Goal: Task Accomplishment & Management: Manage account settings

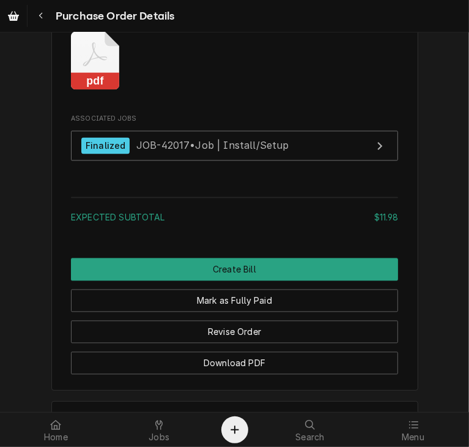
scroll to position [1170, 0]
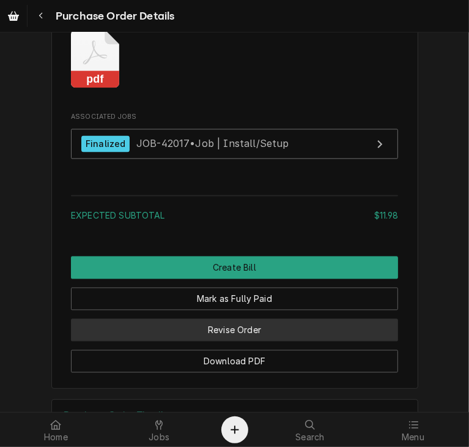
click at [313, 341] on button "Revise Order" at bounding box center [234, 330] width 327 height 23
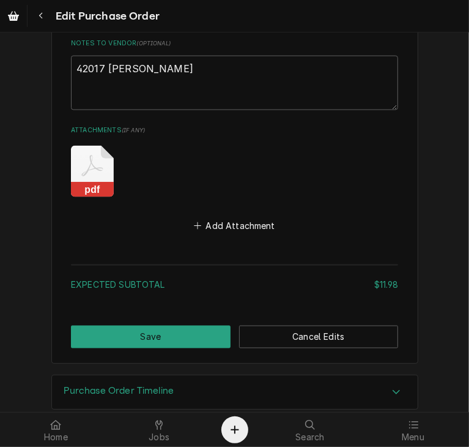
scroll to position [941, 0]
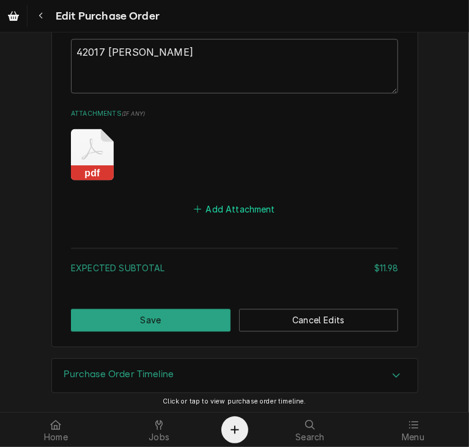
click at [228, 201] on button "Add Attachment" at bounding box center [235, 209] width 86 height 17
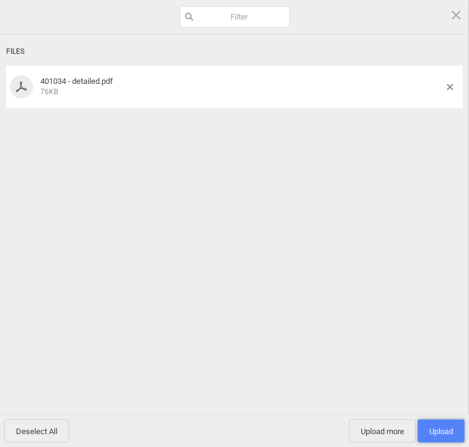
click at [436, 436] on span "Upload 1" at bounding box center [441, 430] width 47 height 23
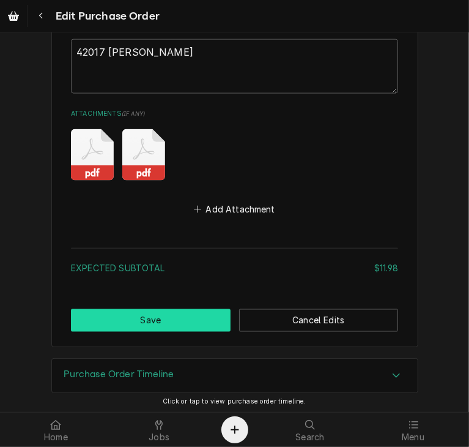
click at [171, 314] on button "Save" at bounding box center [151, 320] width 160 height 23
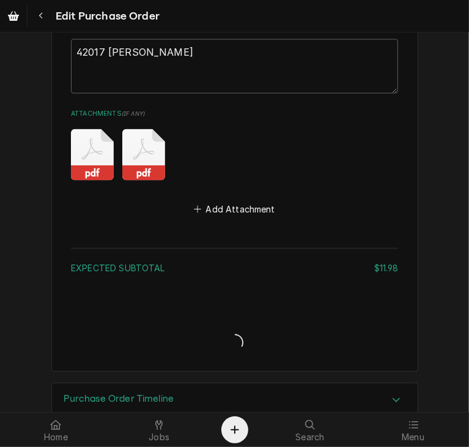
type textarea "x"
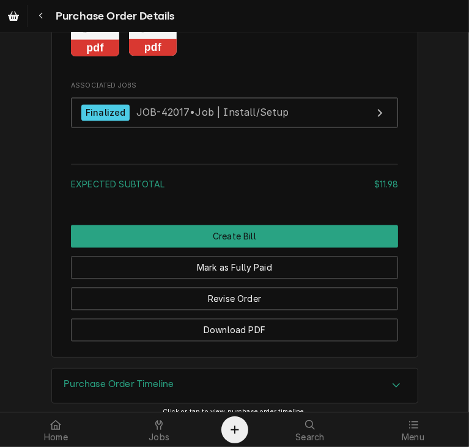
scroll to position [1207, 0]
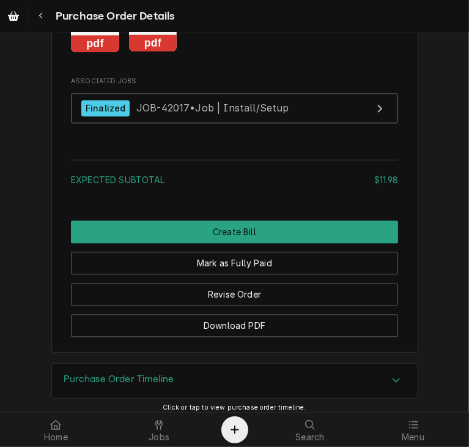
click at [256, 274] on div "Mark as Fully Paid" at bounding box center [234, 258] width 327 height 31
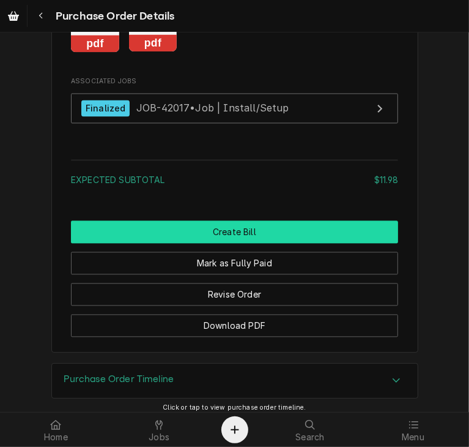
click at [254, 243] on button "Create Bill" at bounding box center [234, 231] width 327 height 23
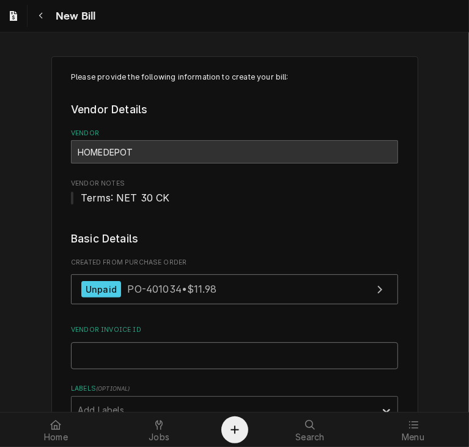
click at [154, 358] on input "Vendor Invoice ID" at bounding box center [234, 355] width 327 height 27
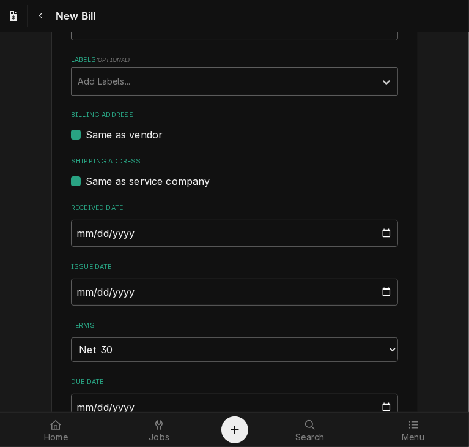
scroll to position [333, 0]
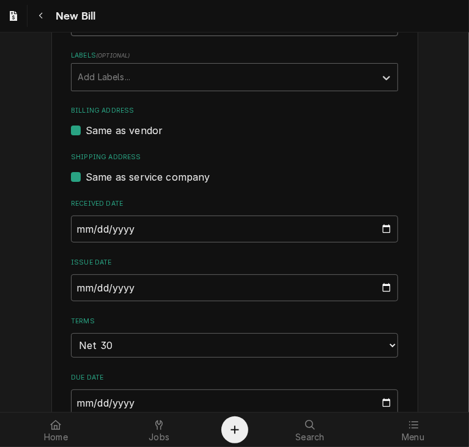
type input "4613867"
click at [75, 291] on input "[DATE]" at bounding box center [234, 287] width 327 height 27
type input "2025-08-15"
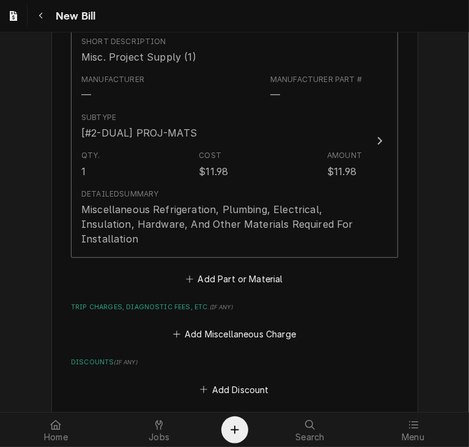
scroll to position [851, 0]
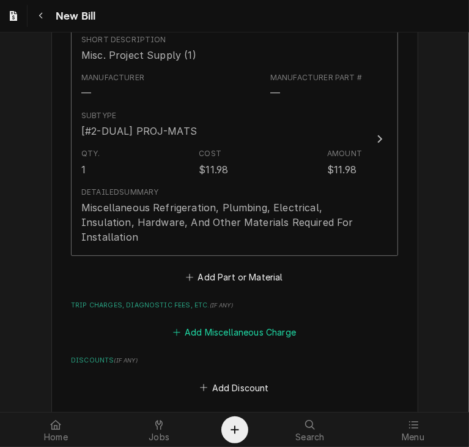
click at [229, 329] on button "Add Miscellaneous Charge" at bounding box center [234, 332] width 127 height 17
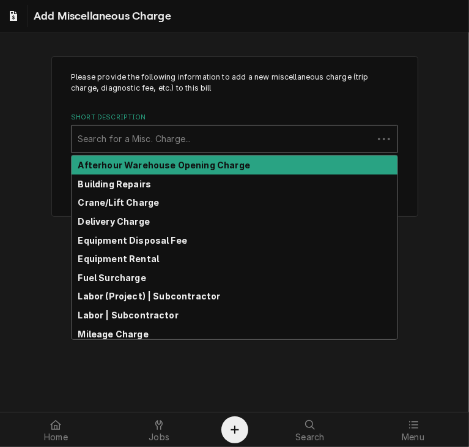
click at [151, 138] on div "Short Description" at bounding box center [222, 139] width 289 height 22
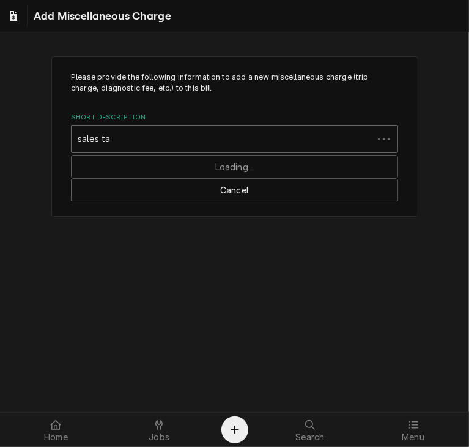
type input "sales tax"
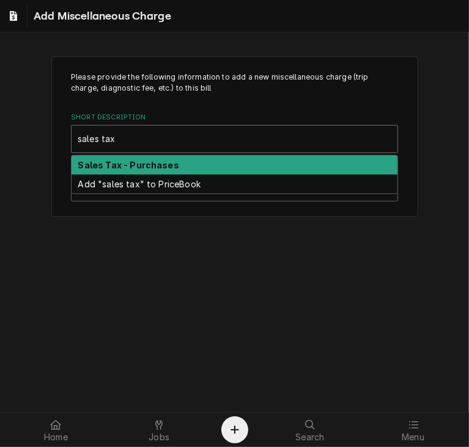
click at [147, 160] on strong "Sales Tax - Purchases" at bounding box center [128, 165] width 101 height 10
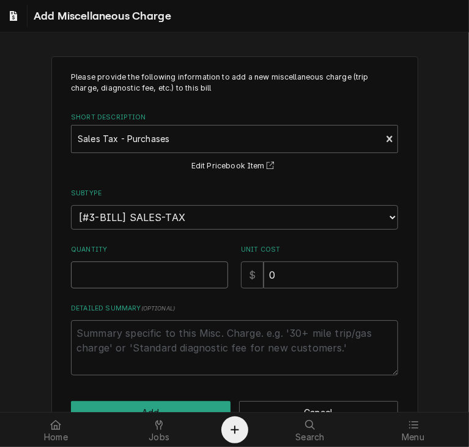
click at [130, 269] on input "Quantity" at bounding box center [149, 274] width 157 height 27
type textarea "x"
type input "1"
drag, startPoint x: 277, startPoint y: 272, endPoint x: 241, endPoint y: 281, distance: 36.7
click at [241, 281] on div "$ 0" at bounding box center [319, 274] width 157 height 27
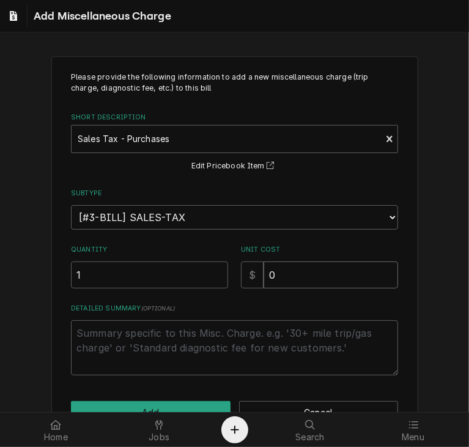
type textarea "x"
type input ".9"
type textarea "x"
type input ".95"
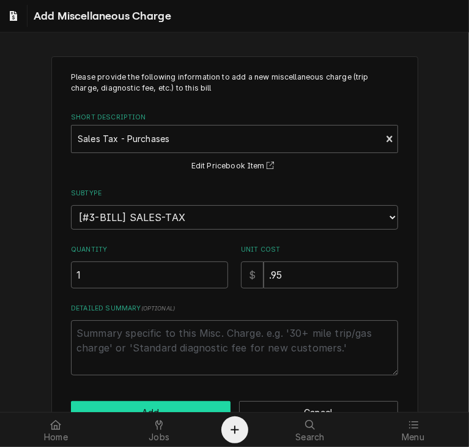
click at [175, 403] on button "Add" at bounding box center [151, 412] width 160 height 23
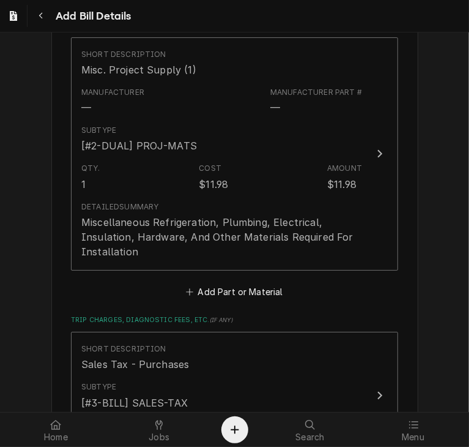
scroll to position [1192, 0]
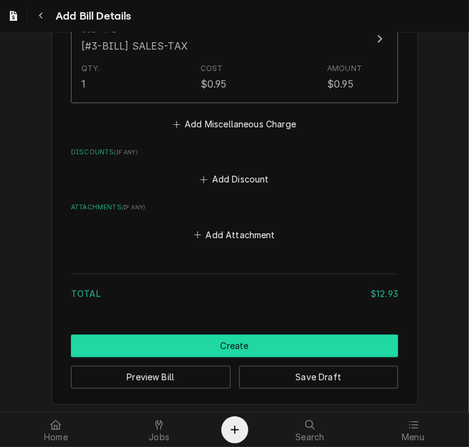
click at [234, 338] on button "Create" at bounding box center [234, 346] width 327 height 23
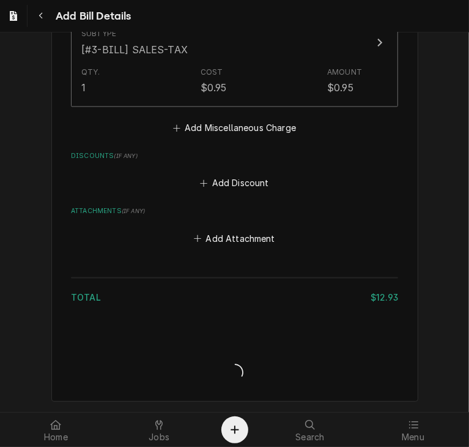
scroll to position [1186, 0]
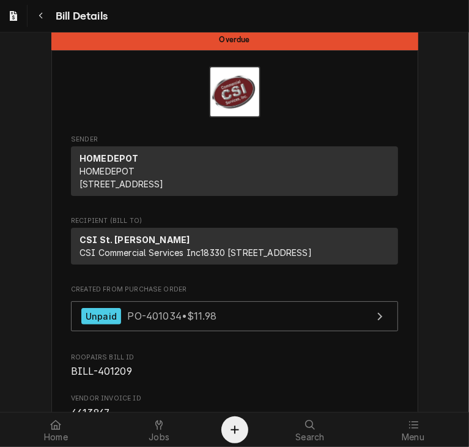
scroll to position [15, 0]
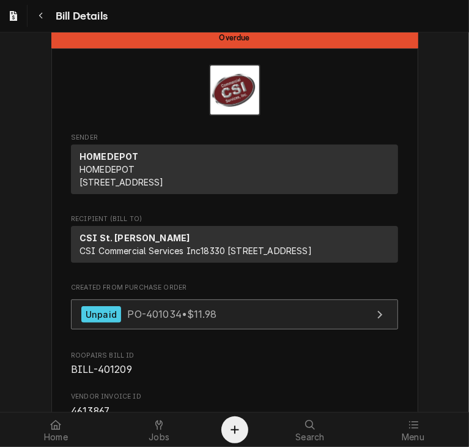
click at [193, 322] on div "Unpaid PO-401034 • $11.98" at bounding box center [148, 314] width 135 height 17
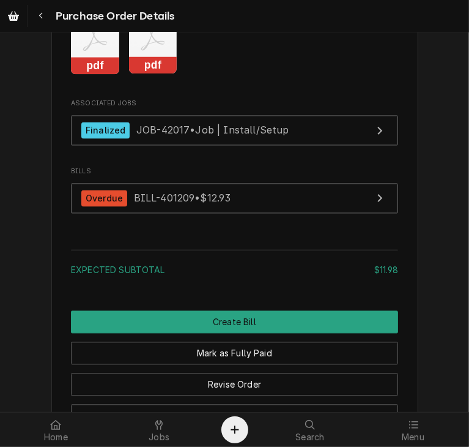
scroll to position [1224, 0]
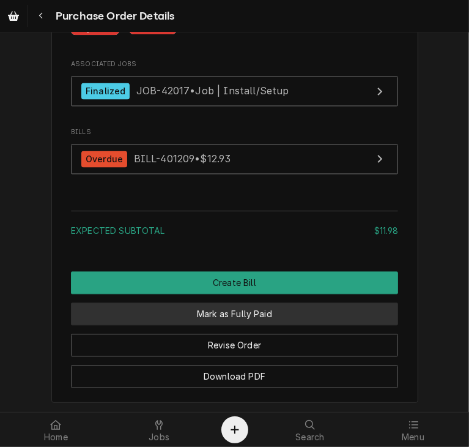
click at [324, 325] on button "Mark as Fully Paid" at bounding box center [234, 313] width 327 height 23
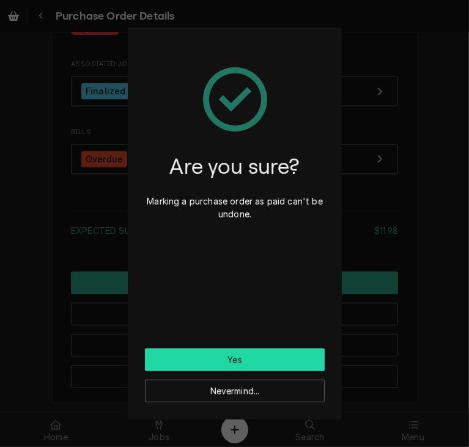
click at [278, 360] on button "Yes" at bounding box center [235, 359] width 180 height 23
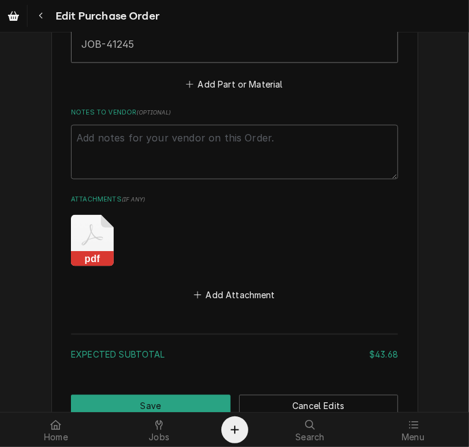
scroll to position [833, 0]
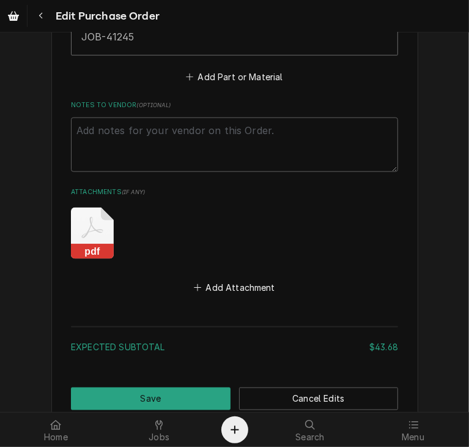
click at [90, 247] on rect "Attachments" at bounding box center [92, 251] width 43 height 15
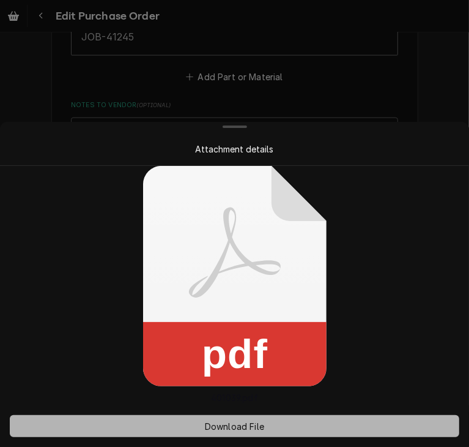
click at [229, 422] on span "Download File" at bounding box center [235, 426] width 64 height 13
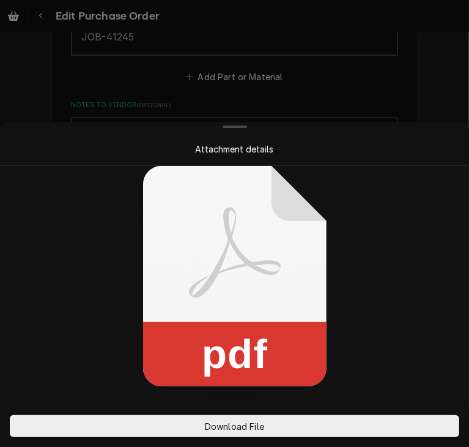
click at [416, 80] on div at bounding box center [234, 223] width 469 height 447
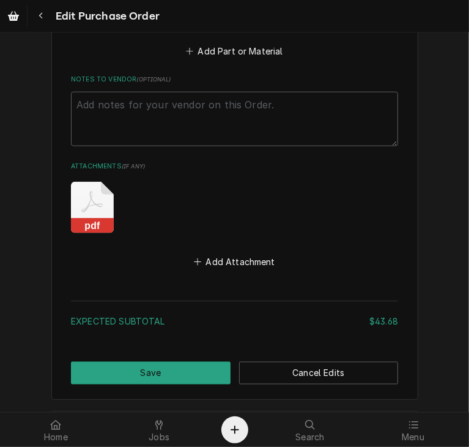
scroll to position [912, 0]
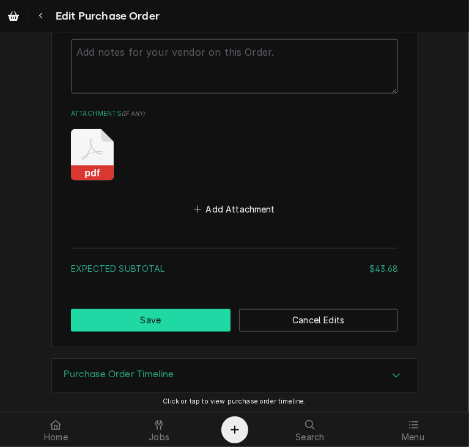
click at [162, 309] on button "Save" at bounding box center [151, 320] width 160 height 23
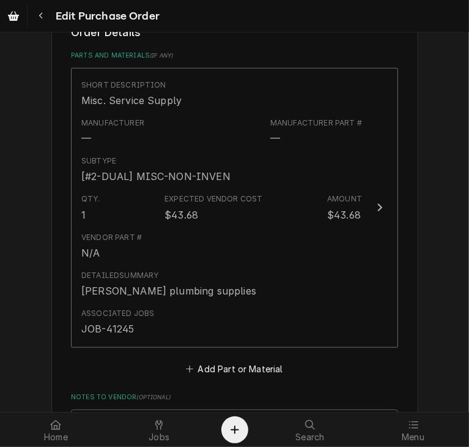
scroll to position [587, 0]
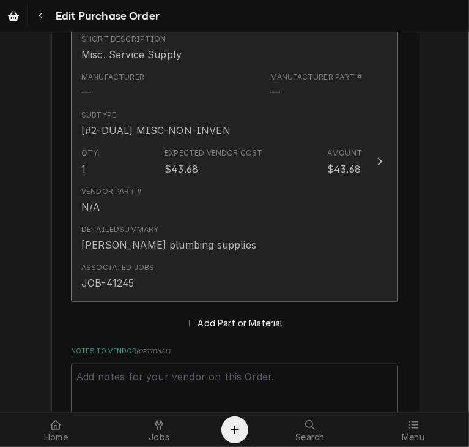
click at [382, 155] on div "Update Line Item" at bounding box center [380, 161] width 16 height 15
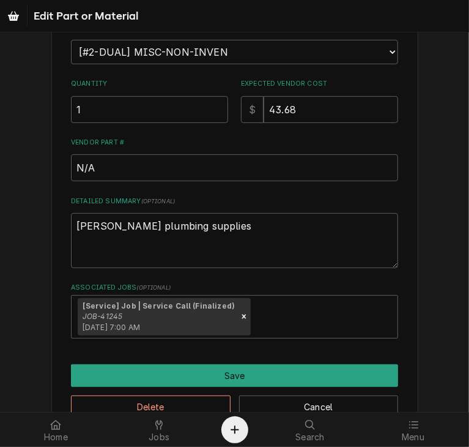
scroll to position [226, 0]
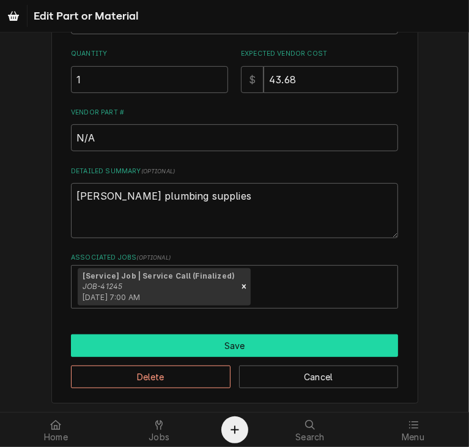
click at [224, 346] on button "Save" at bounding box center [234, 345] width 327 height 23
type textarea "x"
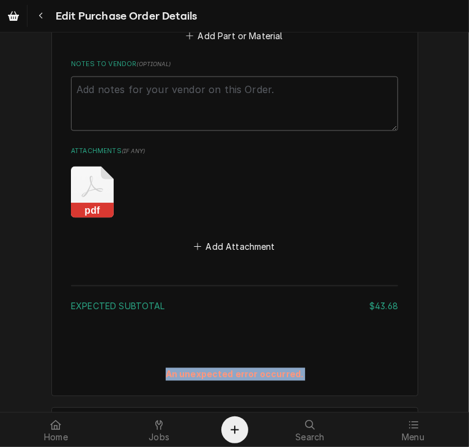
scroll to position [923, 0]
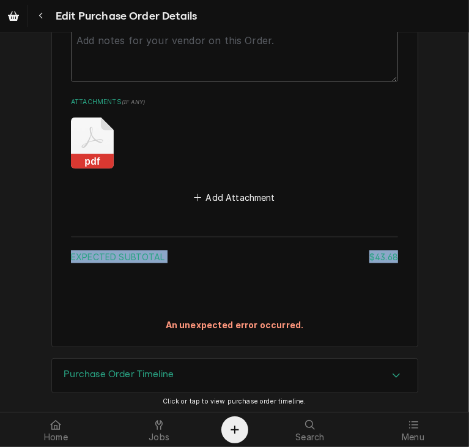
drag, startPoint x: 459, startPoint y: 322, endPoint x: 439, endPoint y: 193, distance: 130.2
click at [43, 13] on icon "Navigate back" at bounding box center [42, 16] width 6 height 9
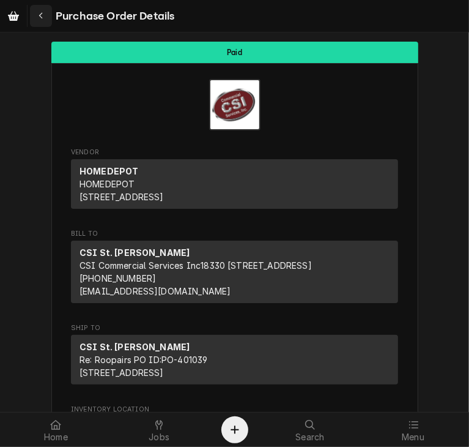
click at [42, 12] on icon "Navigate back" at bounding box center [42, 16] width 6 height 9
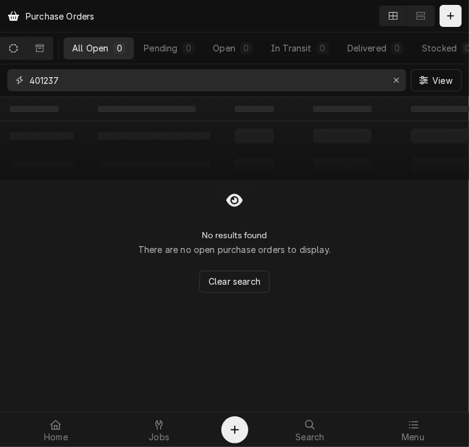
drag, startPoint x: 87, startPoint y: 78, endPoint x: 11, endPoint y: 75, distance: 76.5
click at [11, 75] on div "401237" at bounding box center [206, 80] width 399 height 22
click at [76, 81] on input "401237" at bounding box center [206, 80] width 354 height 22
drag, startPoint x: 76, startPoint y: 81, endPoint x: 34, endPoint y: 81, distance: 41.6
click at [34, 81] on input "401237" at bounding box center [206, 80] width 354 height 22
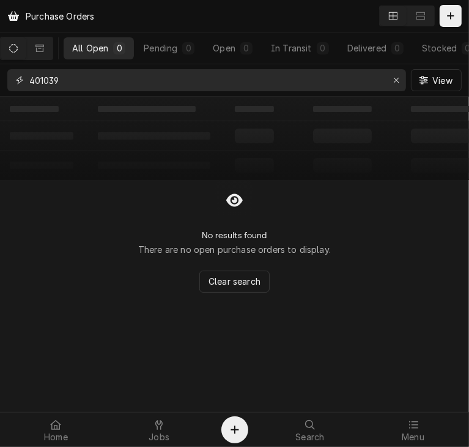
type input "401039"
click at [44, 48] on icon "Dynamic Content Wrapper" at bounding box center [39, 48] width 9 height 9
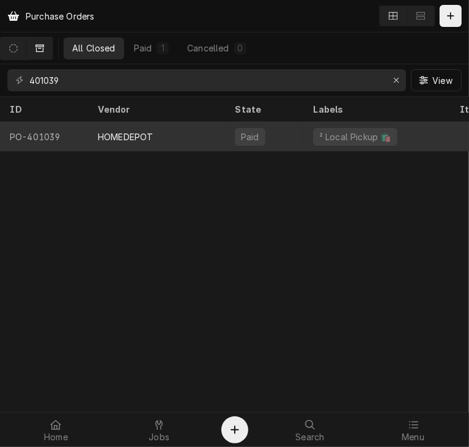
click at [113, 130] on div "HOMEDEPOT" at bounding box center [125, 136] width 55 height 13
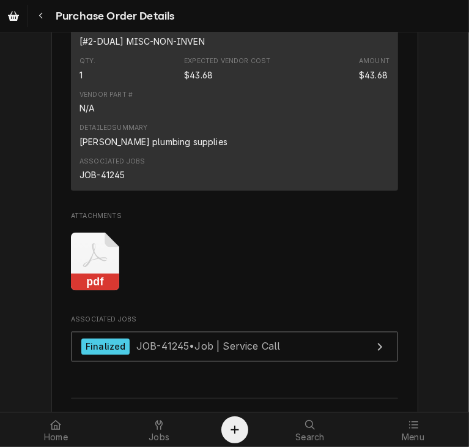
scroll to position [1150, 0]
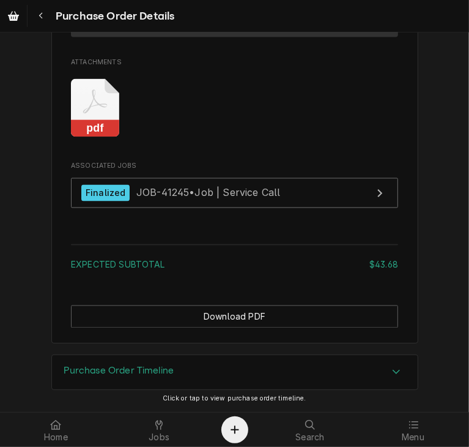
click at [392, 367] on icon "Accordion Header" at bounding box center [396, 371] width 9 height 10
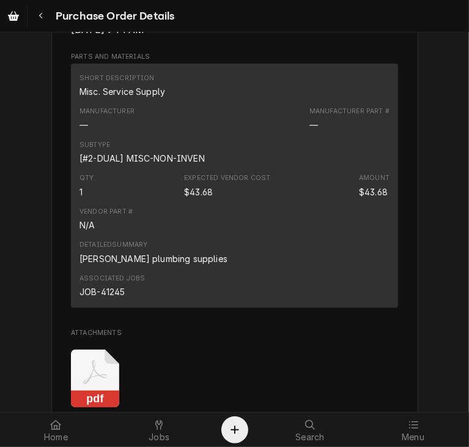
scroll to position [852, 0]
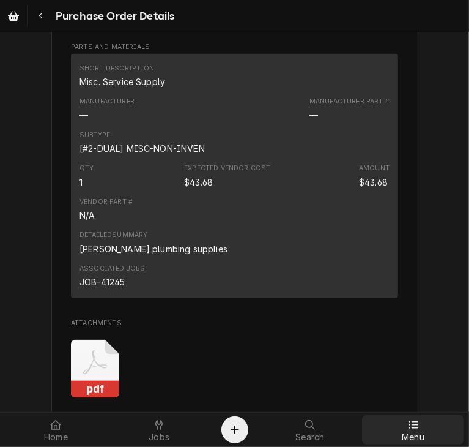
click at [418, 421] on icon at bounding box center [413, 424] width 9 height 7
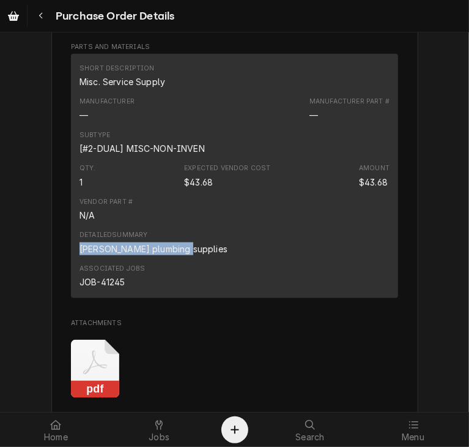
drag, startPoint x: 179, startPoint y: 286, endPoint x: 69, endPoint y: 287, distance: 110.1
click at [71, 287] on div "Short Description Misc. Service Supply Manufacturer — Manufacturer Part # — Sub…" at bounding box center [234, 176] width 327 height 244
copy div "[PERSON_NAME] plumbing supplies"
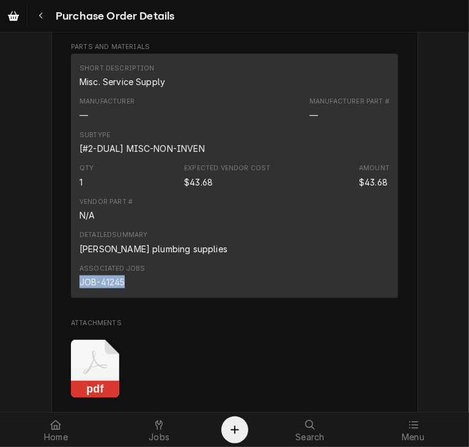
drag, startPoint x: 120, startPoint y: 316, endPoint x: 61, endPoint y: 321, distance: 59.6
copy div "JOB-41245"
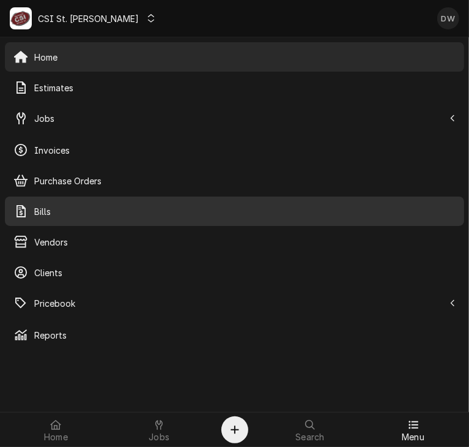
click at [64, 218] on div "Bills" at bounding box center [234, 211] width 455 height 24
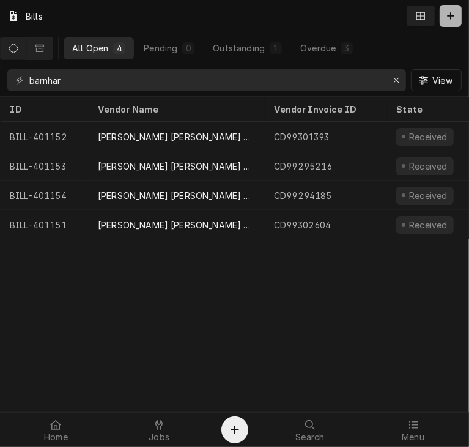
click at [457, 15] on button "Dynamic Content Wrapper" at bounding box center [451, 16] width 22 height 22
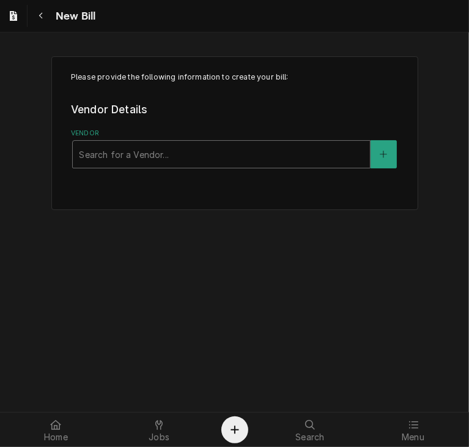
click at [138, 151] on div "Vendor" at bounding box center [221, 154] width 285 height 22
type input "home"
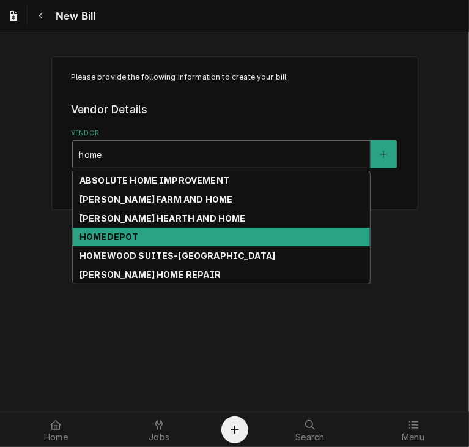
click at [151, 229] on div "HOMEDEPOT" at bounding box center [221, 237] width 297 height 19
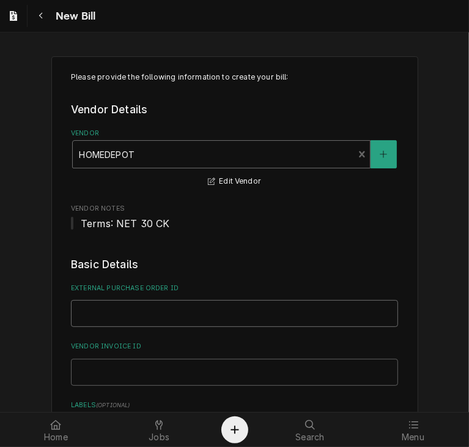
click at [134, 310] on input "External Purchase Order ID" at bounding box center [234, 313] width 327 height 27
type input "PO 401039"
click at [242, 372] on input "Vendor Invoice ID" at bounding box center [234, 372] width 327 height 27
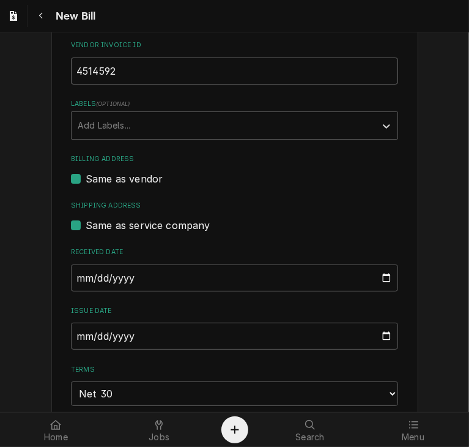
scroll to position [308, 0]
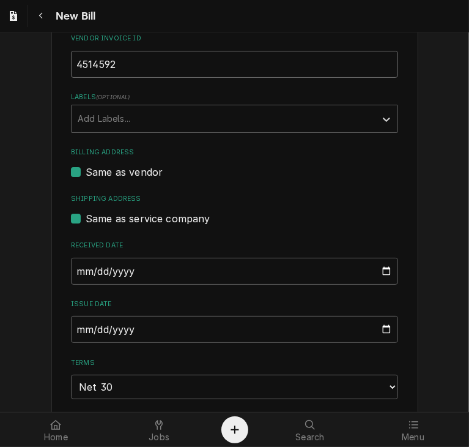
type input "4514592"
click at [71, 326] on input "[DATE]" at bounding box center [234, 329] width 327 height 27
type input "[DATE]"
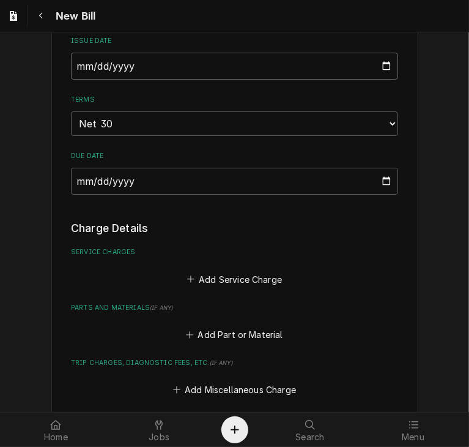
scroll to position [589, 0]
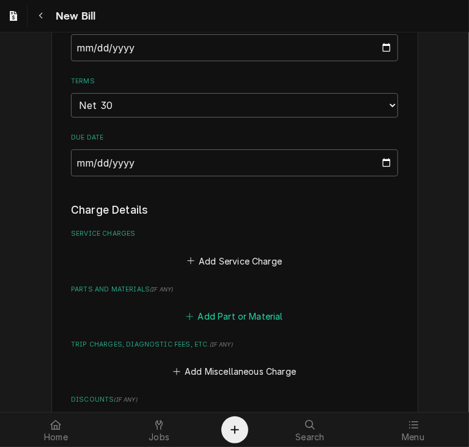
click at [261, 311] on button "Add Part or Material" at bounding box center [234, 315] width 101 height 17
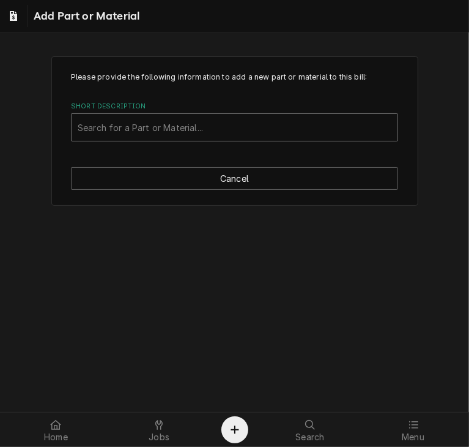
click at [128, 124] on div "Short Description" at bounding box center [235, 127] width 314 height 22
type input "misc supp"
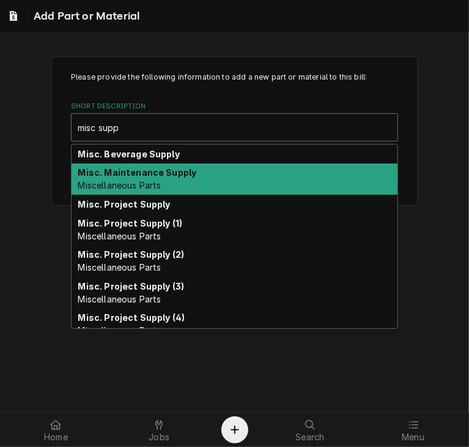
click at [131, 188] on span "Miscellaneous Parts" at bounding box center [119, 185] width 83 height 10
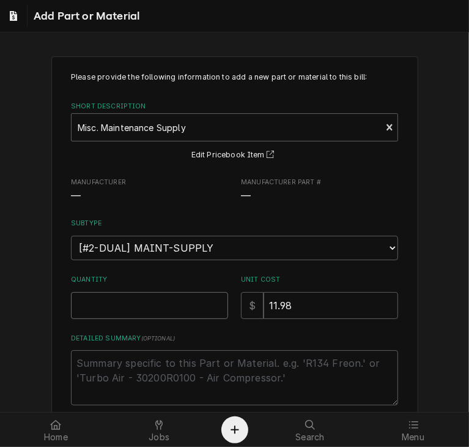
click at [124, 297] on input "Quantity" at bounding box center [149, 305] width 157 height 27
type textarea "x"
type input "1"
drag, startPoint x: 294, startPoint y: 305, endPoint x: 250, endPoint y: 304, distance: 44.7
click at [250, 304] on div "$ 11.98" at bounding box center [319, 305] width 157 height 27
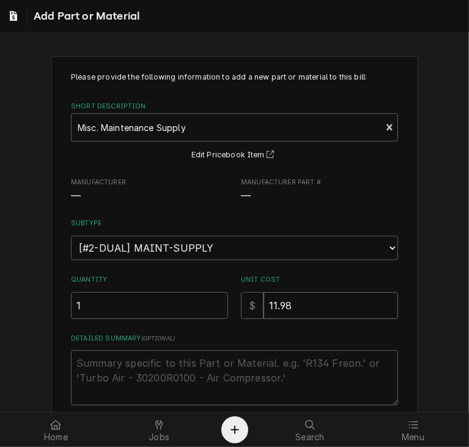
type textarea "x"
type input "4"
type textarea "x"
type input "43"
type textarea "x"
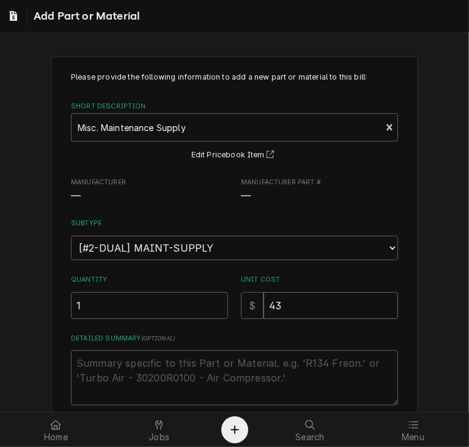
type input "43.6"
type textarea "x"
type input "43.68"
click at [149, 363] on textarea "Detailed Summary ( optional )" at bounding box center [234, 377] width 327 height 55
paste textarea "Chuck plumbing supplies"
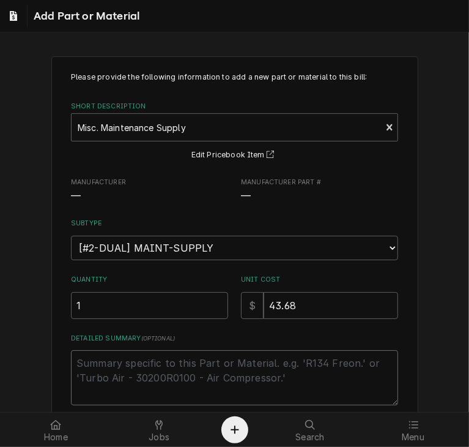
type textarea "x"
type textarea "Chuck plumbing supplies"
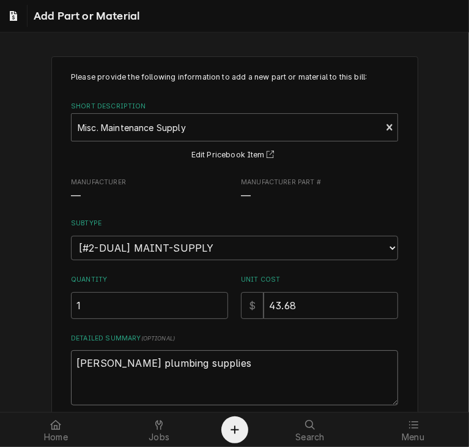
click at [149, 363] on textarea "Chuck plumbing supplies" at bounding box center [234, 377] width 327 height 55
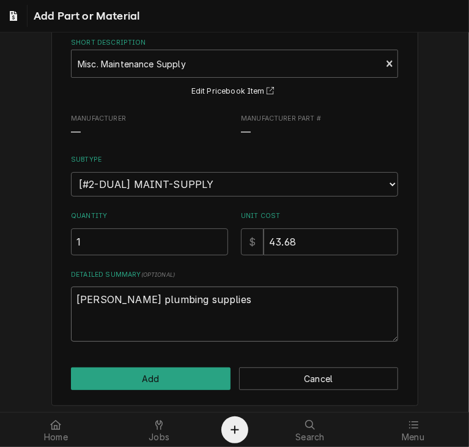
scroll to position [65, 0]
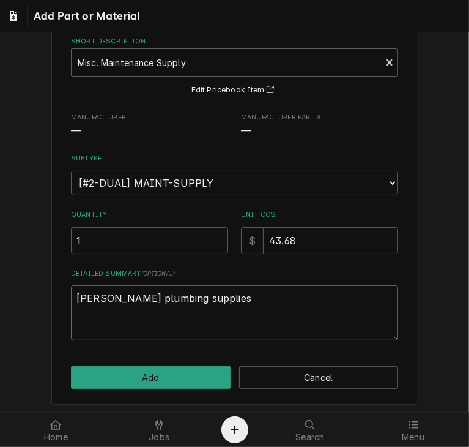
click at [198, 298] on textarea "Chuck plumbing supplies" at bounding box center [234, 312] width 327 height 55
type textarea "x"
type textarea "Chuck plumbing supplies"
type textarea "x"
type textarea "Chuck plumbing supplies J"
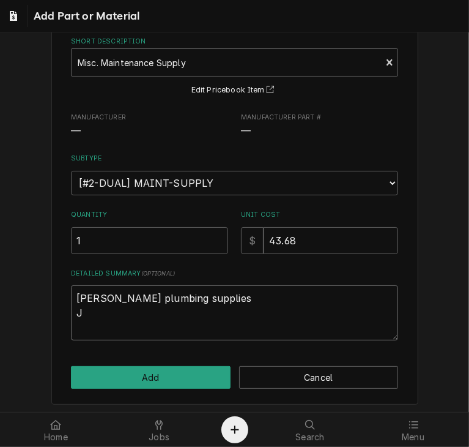
type textarea "x"
type textarea "Chuck plumbing supplies Jo"
type textarea "x"
type textarea "Chuck plumbing supplies Job"
type textarea "x"
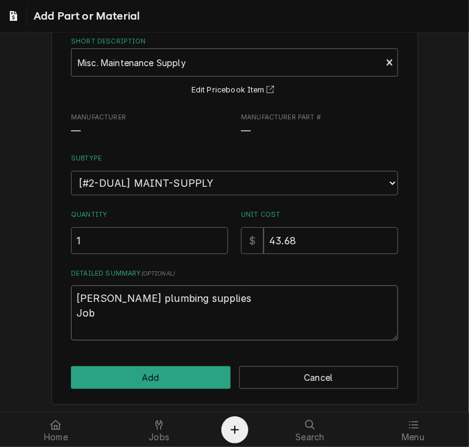
type textarea "Chuck plumbing supplies Job"
drag, startPoint x: 99, startPoint y: 309, endPoint x: 69, endPoint y: 313, distance: 30.2
click at [71, 313] on textarea "Chuck plumbing supplies Job" at bounding box center [234, 312] width 327 height 55
paste textarea "OB-41245"
type textarea "x"
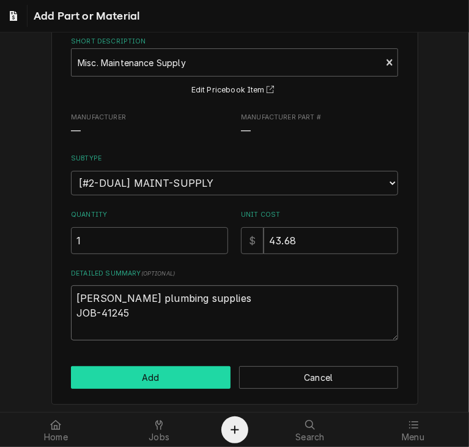
type textarea "[PERSON_NAME] plumbing supplies JOB-41245"
click at [135, 380] on button "Add" at bounding box center [151, 377] width 160 height 23
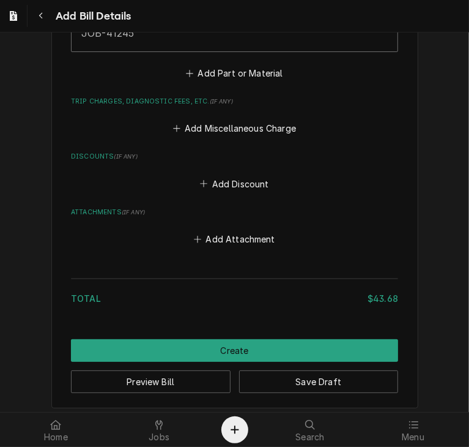
scroll to position [1061, 0]
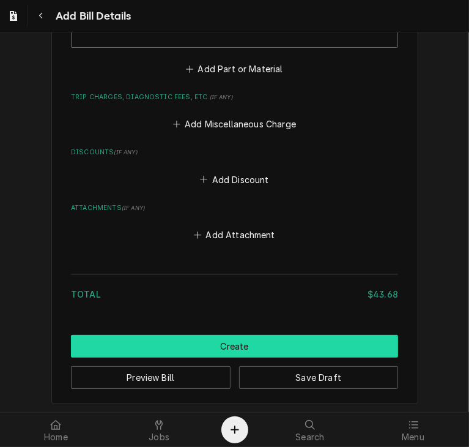
click at [229, 336] on button "Create" at bounding box center [234, 346] width 327 height 23
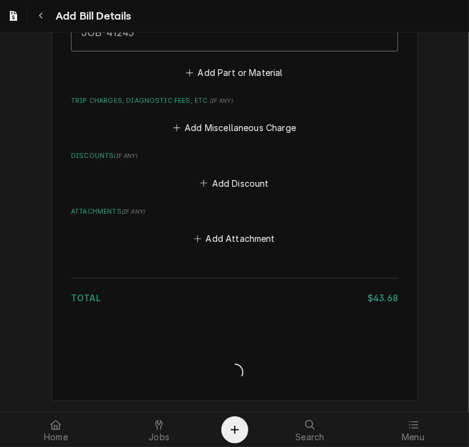
scroll to position [1055, 0]
